Goal: Task Accomplishment & Management: Manage account settings

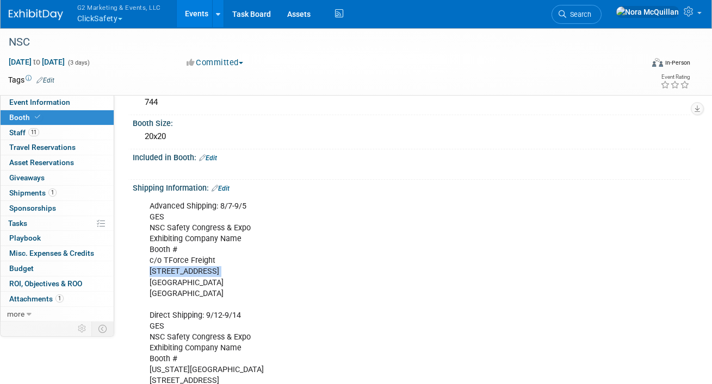
click at [98, 22] on button "G2 Marketing & Events, LLC ClickSafety" at bounding box center [125, 14] width 98 height 28
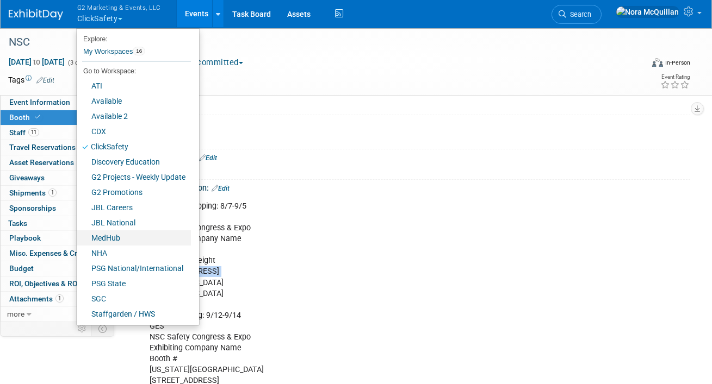
click at [116, 243] on link "MedHub" at bounding box center [134, 238] width 114 height 15
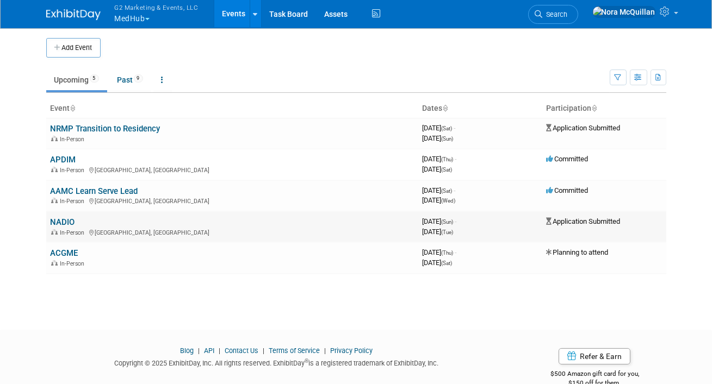
click at [65, 222] on link "NADIO" at bounding box center [63, 223] width 24 height 10
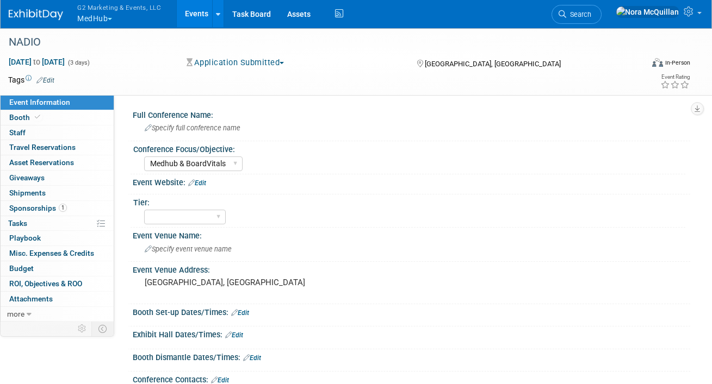
select select "Medhub & BoardVitals"
click at [33, 116] on span at bounding box center [38, 117] width 10 height 8
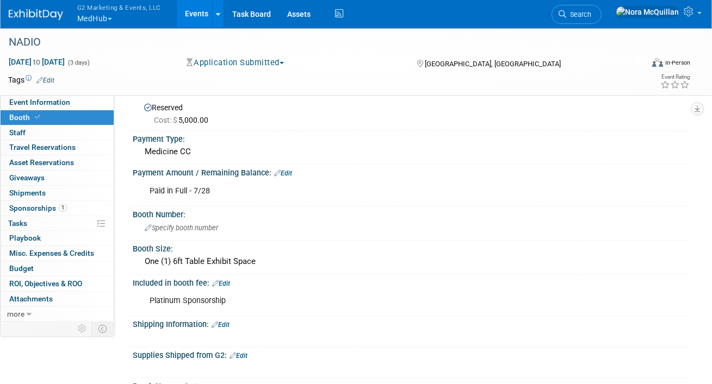
scroll to position [25, 0]
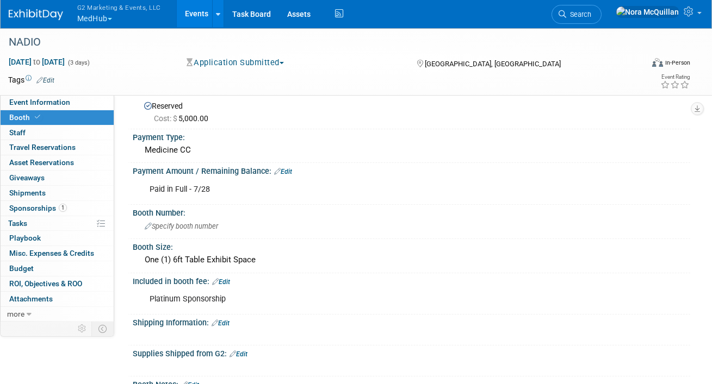
click at [100, 15] on button "G2 Marketing & Events, LLC MedHub" at bounding box center [125, 14] width 98 height 28
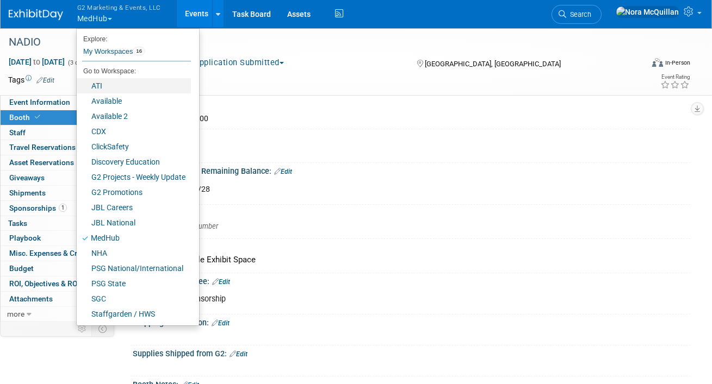
click at [97, 86] on link "ATI" at bounding box center [134, 85] width 114 height 15
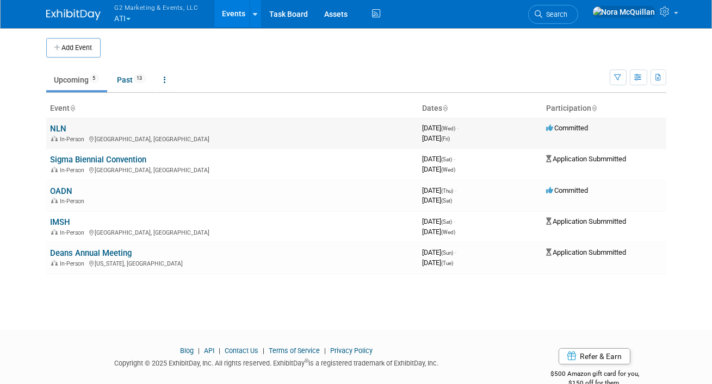
click at [58, 126] on link "NLN" at bounding box center [59, 129] width 16 height 10
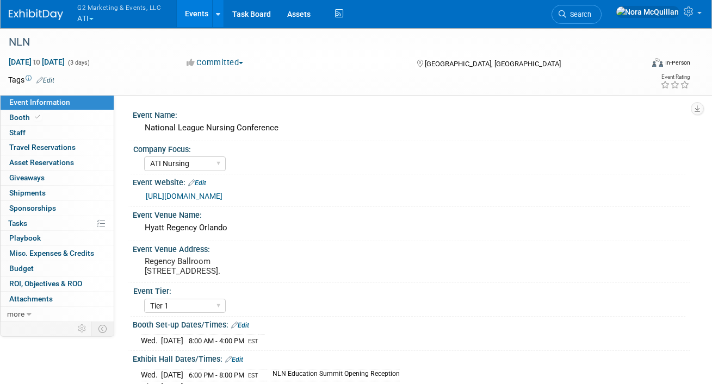
select select "ATI Nursing"
select select "Tier 1"
click at [68, 114] on link "Booth" at bounding box center [57, 117] width 113 height 15
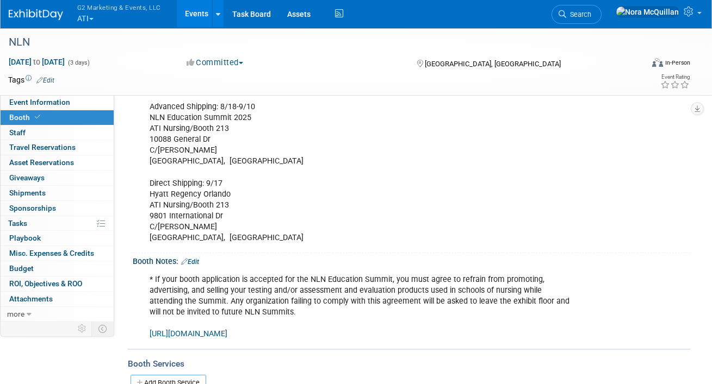
scroll to position [274, 0]
